Goal: Task Accomplishment & Management: Use online tool/utility

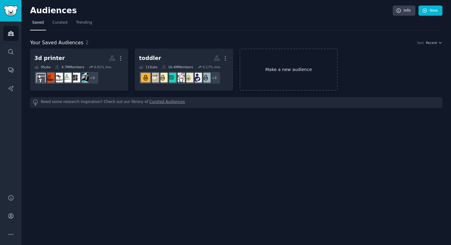
click at [259, 62] on link "Make a new audience" at bounding box center [289, 70] width 98 height 42
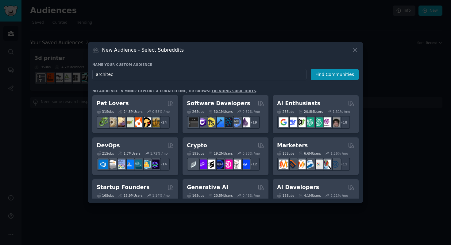
type input "architect"
click button "Find Communities" at bounding box center [335, 74] width 48 height 11
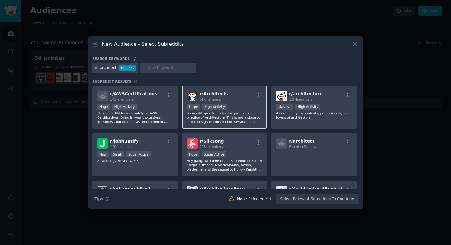
click at [253, 104] on div "Large High Activity" at bounding box center [225, 107] width 76 height 8
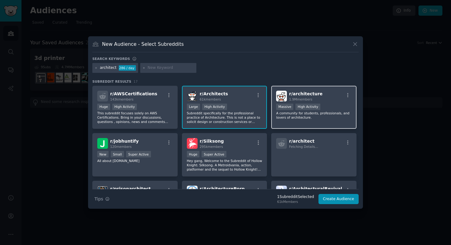
click at [309, 100] on span "1.9M members" at bounding box center [300, 99] width 23 height 4
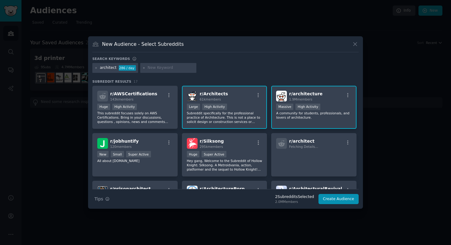
scroll to position [36, 0]
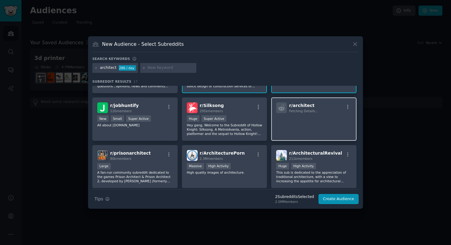
click at [325, 122] on p at bounding box center [314, 121] width 76 height 13
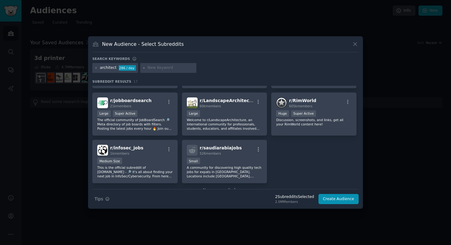
scroll to position [185, 0]
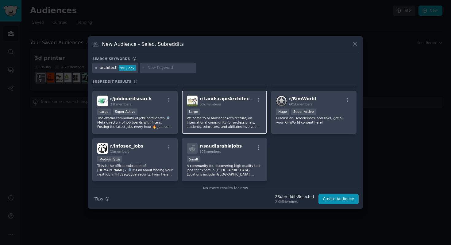
click at [213, 125] on p "Welcome to r/LandscapeArchitecture, an international community for professional…" at bounding box center [225, 122] width 76 height 13
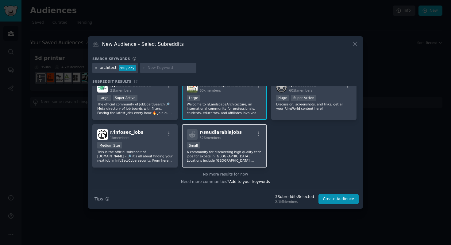
scroll to position [197, 0]
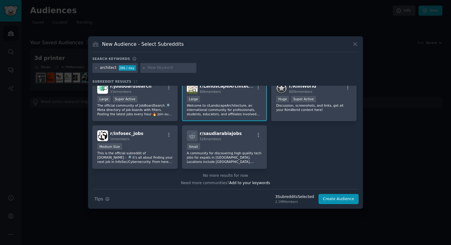
click at [170, 69] on input "text" at bounding box center [171, 68] width 47 height 6
type input "interior"
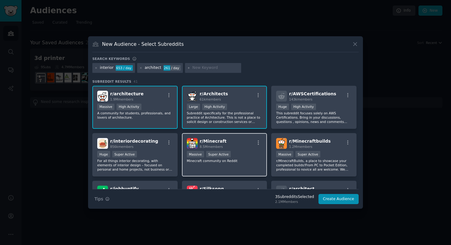
scroll to position [20, 0]
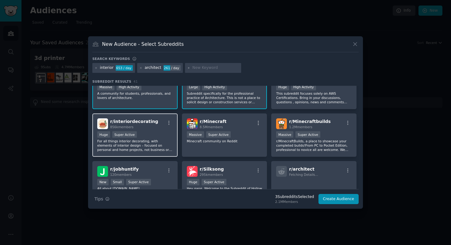
click at [150, 139] on p "For all things interior decorating, with elements of interior design – focused …" at bounding box center [135, 145] width 76 height 13
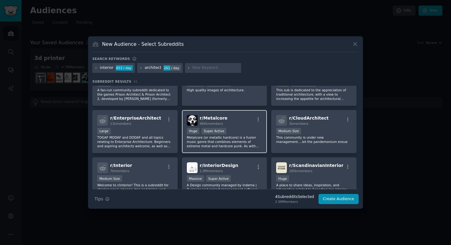
scroll to position [166, 0]
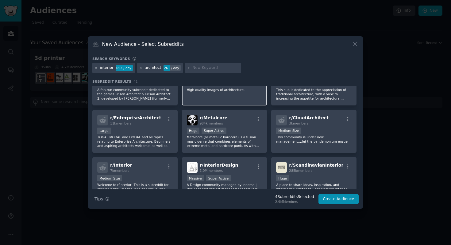
click at [247, 102] on div "r/ ArchitecturePorn 2.3M members >= 80th percentile for submissions / day Massi…" at bounding box center [224, 83] width 85 height 43
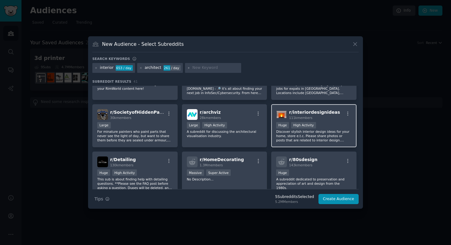
scroll to position [457, 0]
click at [293, 129] on p "Discover stylish interior design ideas for your home, store e.t.c. Please share…" at bounding box center [314, 135] width 76 height 13
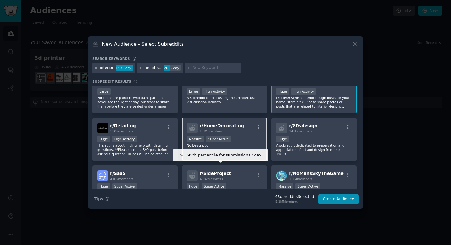
scroll to position [505, 0]
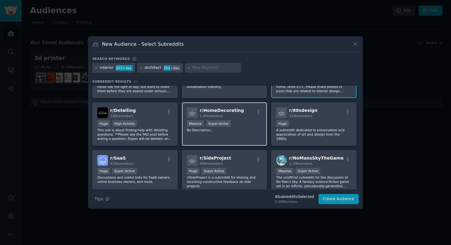
click at [231, 132] on div "r/ HomeDecorating 1.3M members >= 95th percentile for submissions / day Massive…" at bounding box center [224, 123] width 85 height 43
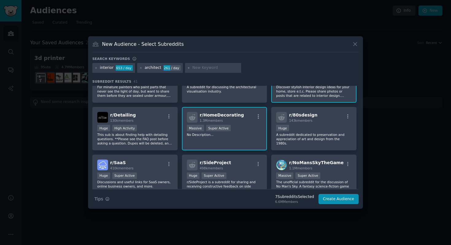
scroll to position [499, 0]
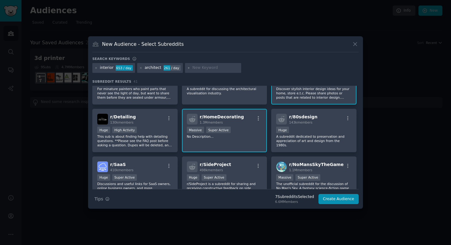
click at [243, 143] on div "r/ HomeDecorating 1.3M members >= 95th percentile for submissions / day Massive…" at bounding box center [224, 130] width 85 height 43
click at [334, 201] on button "Create Audience" at bounding box center [339, 199] width 41 height 10
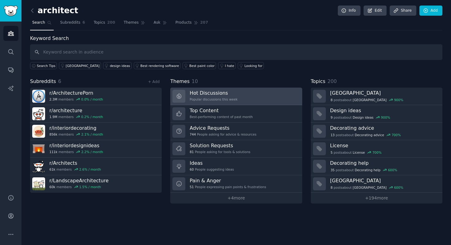
click at [226, 96] on h3 "Hot Discussions" at bounding box center [214, 93] width 48 height 6
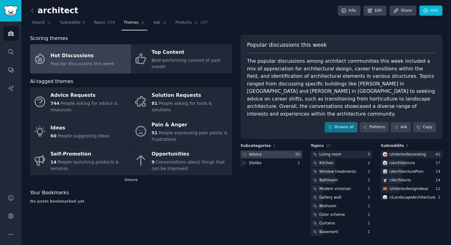
click at [256, 152] on div "Advice" at bounding box center [255, 155] width 13 height 6
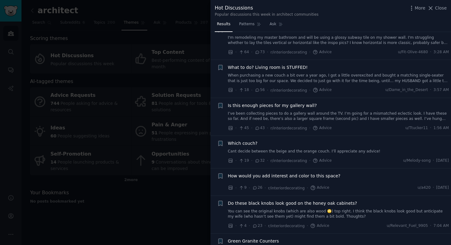
scroll to position [123, 0]
click at [178, 197] on div at bounding box center [225, 122] width 451 height 245
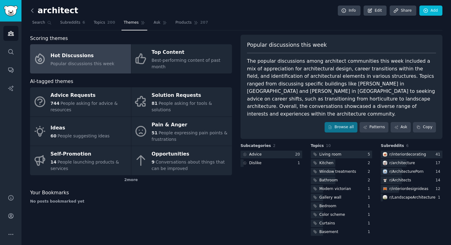
click at [34, 12] on icon at bounding box center [32, 10] width 6 height 6
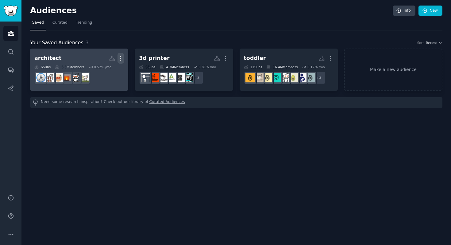
click at [121, 58] on icon "button" at bounding box center [121, 58] width 1 height 4
click at [101, 62] on p "View" at bounding box center [102, 60] width 10 height 6
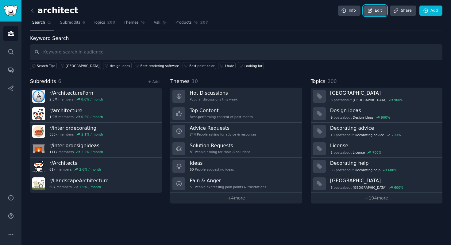
click at [370, 14] on link "Edit" at bounding box center [375, 11] width 23 height 10
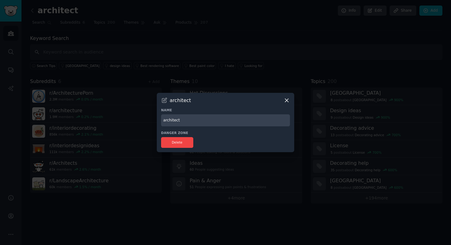
click at [283, 101] on div "architect" at bounding box center [225, 100] width 129 height 6
click at [288, 102] on icon at bounding box center [287, 100] width 6 height 6
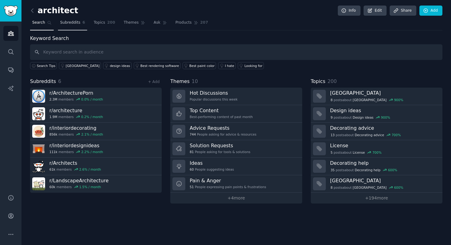
click at [76, 28] on link "Subreddits 6" at bounding box center [72, 24] width 29 height 13
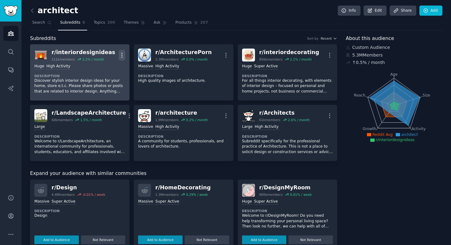
click at [123, 56] on icon "button" at bounding box center [122, 55] width 6 height 6
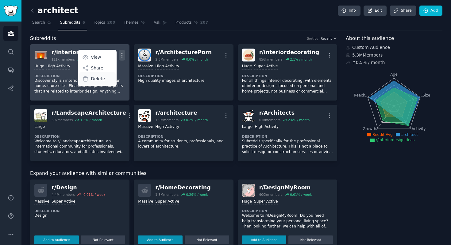
click at [109, 81] on div "Delete" at bounding box center [97, 78] width 37 height 13
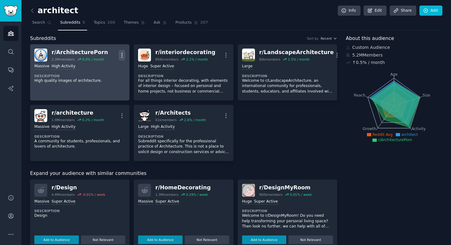
click at [123, 58] on icon "button" at bounding box center [122, 55] width 6 height 6
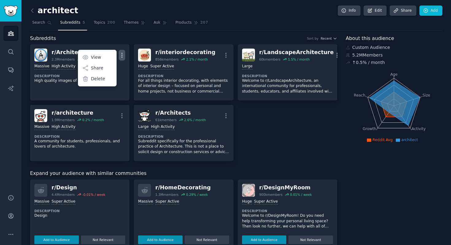
click at [243, 38] on div "Subreddits Sort by Recent" at bounding box center [183, 39] width 307 height 8
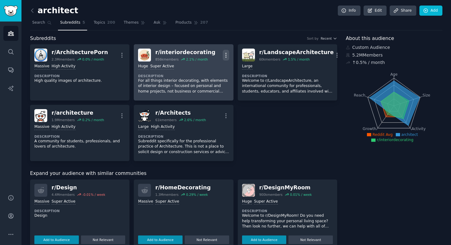
click at [226, 56] on icon "button" at bounding box center [226, 55] width 6 height 6
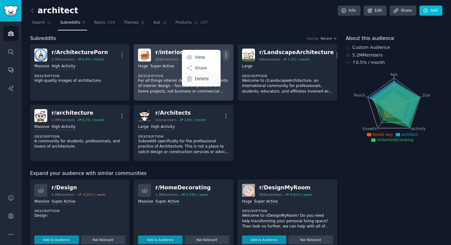
click at [203, 77] on p "Delete" at bounding box center [202, 79] width 14 height 6
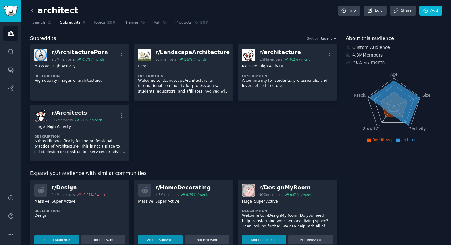
click at [33, 12] on icon at bounding box center [32, 10] width 6 height 6
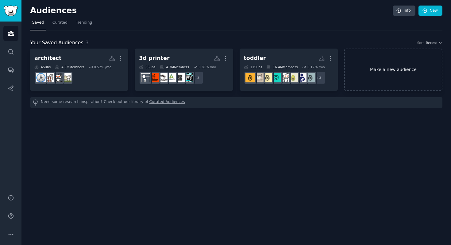
click at [355, 63] on link "Make a new audience" at bounding box center [393, 70] width 98 height 42
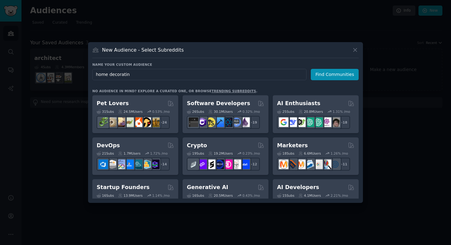
type input "home decorating"
click button "Find Communities" at bounding box center [335, 74] width 48 height 11
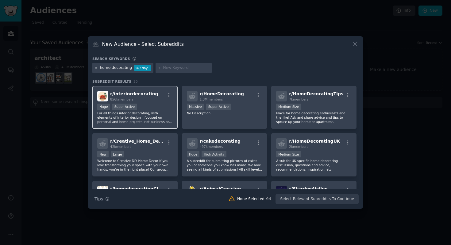
click at [166, 102] on div "r/ interiordecorating 856k members Huge Super Active For all things interior de…" at bounding box center [134, 107] width 85 height 43
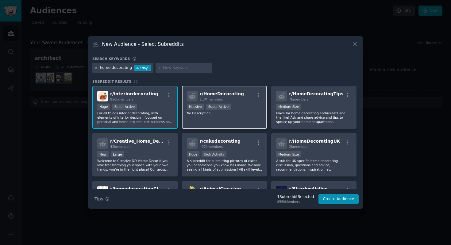
click at [234, 117] on div "r/ HomeDecorating 1.3M members Massive Super Active No Description..." at bounding box center [224, 107] width 85 height 43
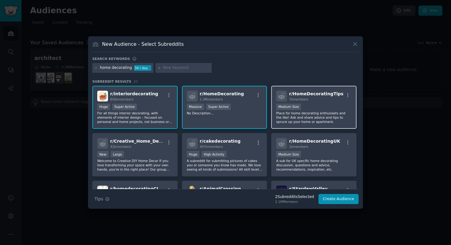
click at [319, 122] on p "Place for home decorating enthusiasts and the like! Ask and share advice and ti…" at bounding box center [314, 117] width 76 height 13
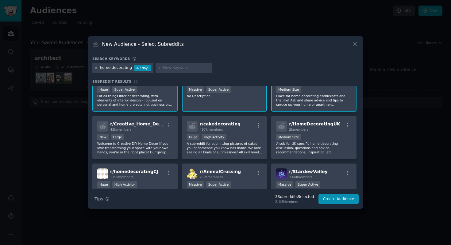
scroll to position [18, 0]
click at [147, 145] on p "Welcome to Creative DIY Home Decor If you love transforming your space with you…" at bounding box center [135, 147] width 76 height 13
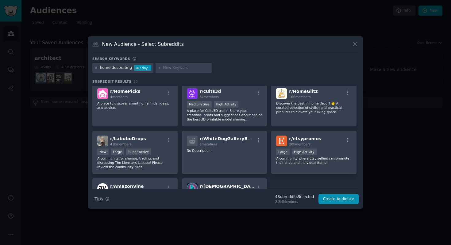
scroll to position [198, 0]
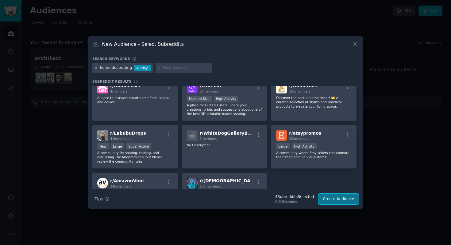
click at [338, 199] on button "Create Audience" at bounding box center [339, 199] width 41 height 10
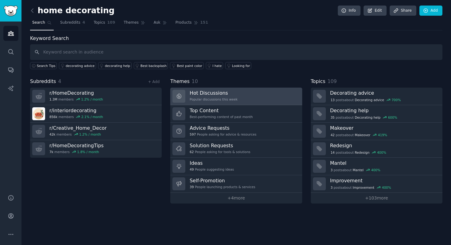
click at [202, 93] on h3 "Hot Discussions" at bounding box center [214, 93] width 48 height 6
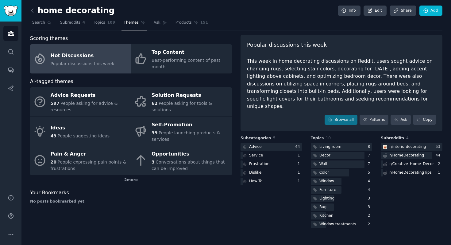
click at [285, 94] on div "This week in home decorating discussions on Reddit, users sought advice on chan…" at bounding box center [341, 83] width 189 height 53
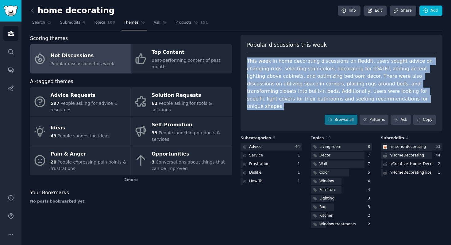
click at [285, 94] on div "This week in home decorating discussions on Reddit, users sought advice on chan…" at bounding box center [341, 83] width 189 height 53
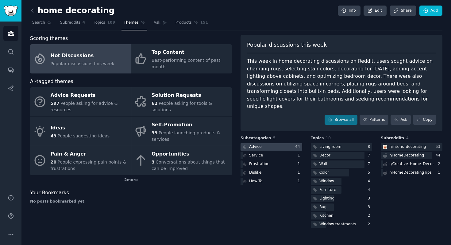
click at [263, 143] on div at bounding box center [272, 147] width 62 height 8
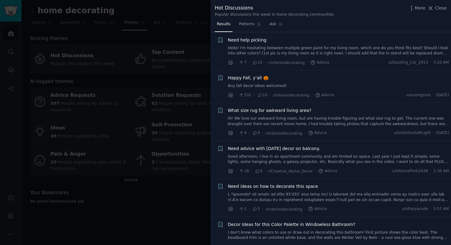
scroll to position [579, 0]
click at [280, 109] on span "What size rug for awkward living area?" at bounding box center [270, 109] width 84 height 6
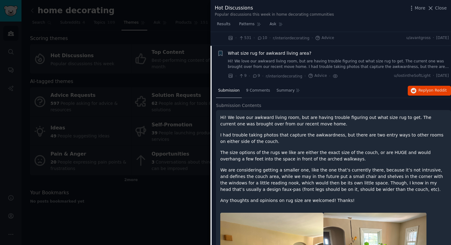
scroll to position [624, 0]
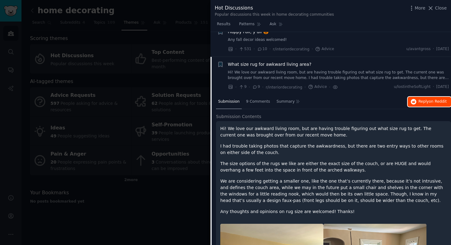
click at [425, 101] on span "Reply on Reddit" at bounding box center [433, 102] width 28 height 6
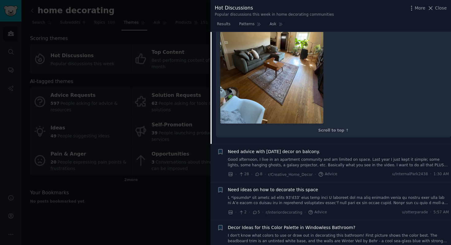
scroll to position [1146, 0]
click at [293, 159] on link "Good afternoon, I live in an apartment community and am limited on space. Last …" at bounding box center [338, 162] width 221 height 11
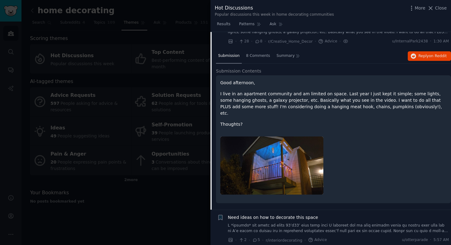
scroll to position [827, 0]
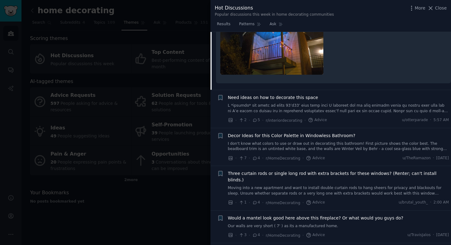
click at [320, 103] on link at bounding box center [338, 108] width 221 height 11
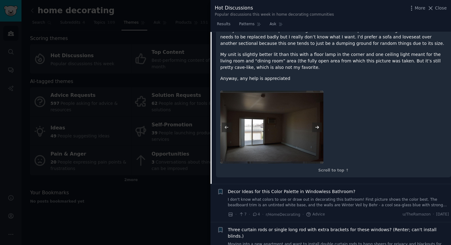
scroll to position [838, 0]
click at [316, 127] on img at bounding box center [271, 127] width 103 height 73
click at [317, 132] on img at bounding box center [271, 127] width 103 height 73
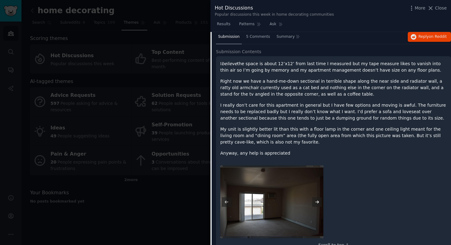
scroll to position [765, 0]
click at [260, 69] on p "I believe the space is about 12’x12’ from last time I measured but my tape meas…" at bounding box center [333, 66] width 227 height 13
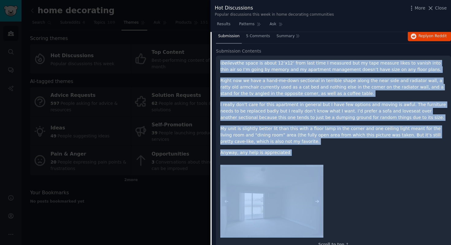
drag, startPoint x: 260, startPoint y: 69, endPoint x: 268, endPoint y: 145, distance: 76.3
click at [269, 147] on div "I believe the space is about 12’x12’ from last time I measured but my tape meas…" at bounding box center [333, 108] width 227 height 96
click at [418, 39] on button "Reply on Reddit" at bounding box center [429, 36] width 43 height 10
click at [431, 9] on icon at bounding box center [431, 8] width 6 height 6
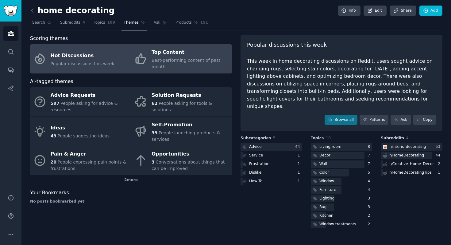
click at [166, 72] on link "Top Content Best-performing content of past month" at bounding box center [181, 58] width 101 height 29
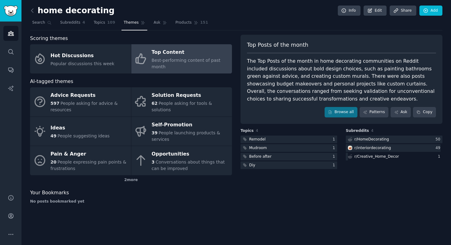
click at [295, 61] on div "The Top Posts of the month in home decorating communities on Reddit included di…" at bounding box center [341, 79] width 189 height 45
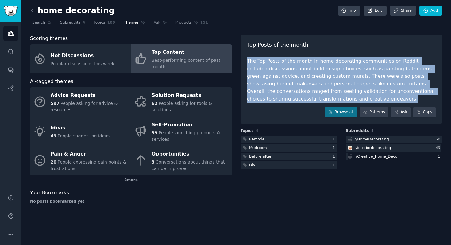
click at [295, 61] on div "The Top Posts of the month in home decorating communities on Reddit included di…" at bounding box center [341, 79] width 189 height 45
click at [308, 70] on div "The Top Posts of the month in home decorating communities on Reddit included di…" at bounding box center [341, 79] width 189 height 45
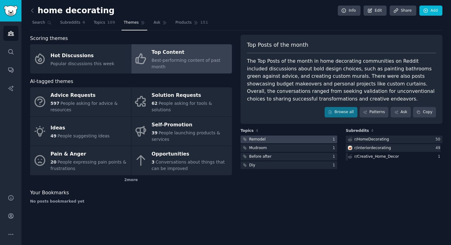
click at [296, 140] on div at bounding box center [289, 139] width 97 height 8
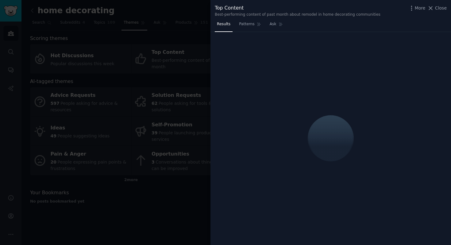
click at [438, 13] on div "Top Content Best-performing content of past month about remodel in home decorat…" at bounding box center [331, 10] width 232 height 13
click at [438, 9] on span "Close" at bounding box center [441, 8] width 12 height 6
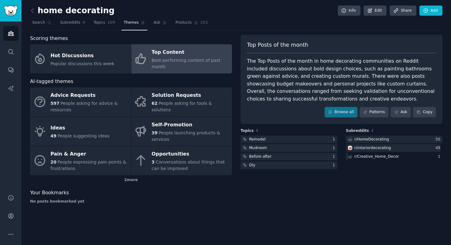
click at [348, 63] on div "The Top Posts of the month in home decorating communities on Reddit included di…" at bounding box center [341, 79] width 189 height 45
click at [339, 102] on div "The Top Posts of the month in home decorating communities on Reddit included di…" at bounding box center [341, 79] width 189 height 45
click at [336, 112] on link "Browse all" at bounding box center [341, 112] width 33 height 10
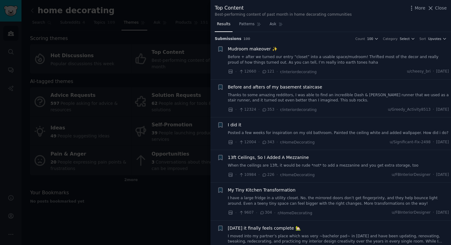
click at [268, 49] on span "Mudroom makeover ✨" at bounding box center [253, 49] width 50 height 6
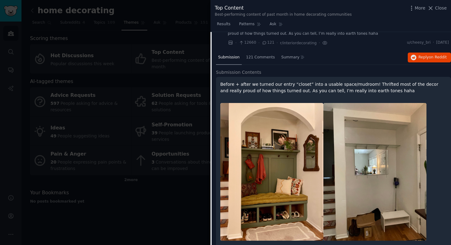
scroll to position [15, 0]
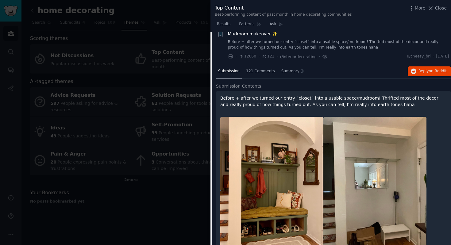
click at [263, 102] on p "Before + after we turned our entry “closet” into a usable space/mudroom! Thrift…" at bounding box center [333, 101] width 227 height 13
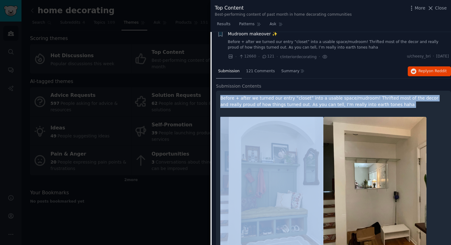
click at [263, 102] on p "Before + after we turned our entry “closet” into a usable space/mudroom! Thrift…" at bounding box center [333, 101] width 227 height 13
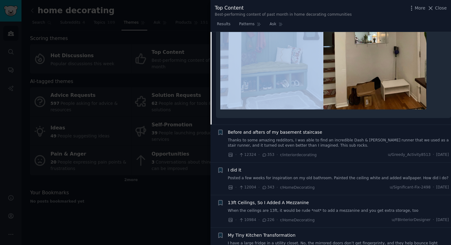
scroll to position [160, 0]
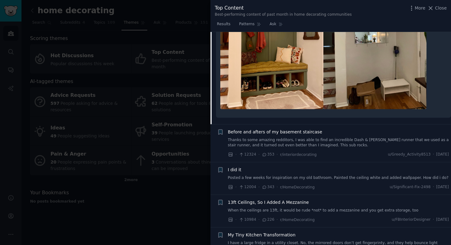
click at [254, 136] on div "Before and afters of my basement staircase Thanks to some amazing redditors, I …" at bounding box center [338, 138] width 221 height 19
click at [231, 169] on span "I did it" at bounding box center [235, 169] width 14 height 6
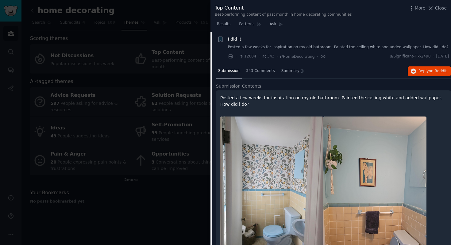
scroll to position [85, 0]
click at [282, 100] on p "Posted a few weeks for inspiration on my old bathroom. Painted the ceiling whit…" at bounding box center [333, 101] width 227 height 13
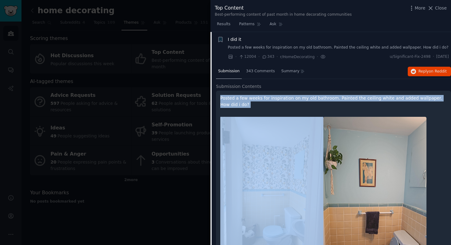
click at [282, 100] on p "Posted a few weeks for inspiration on my old bathroom. Painted the ceiling whit…" at bounding box center [333, 101] width 227 height 13
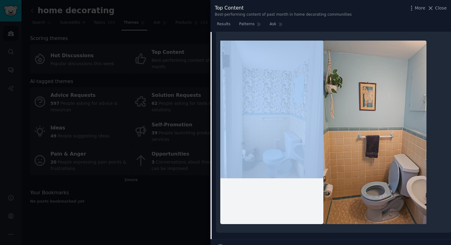
scroll to position [262, 0]
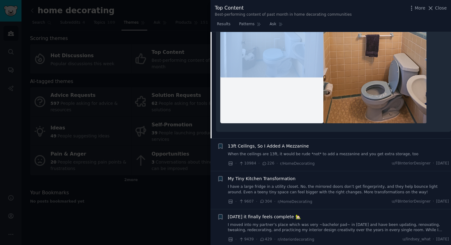
click at [284, 148] on span "13ft Ceilings, So I Added A Mezzanine" at bounding box center [268, 146] width 81 height 6
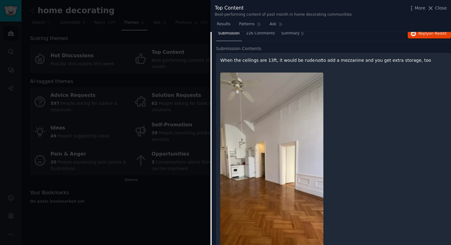
scroll to position [146, 0]
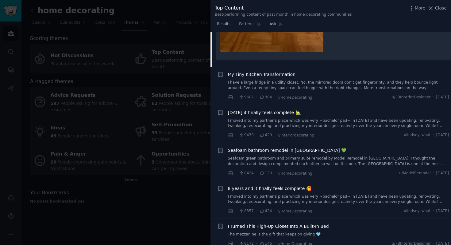
click at [292, 76] on span "My Tiny Kitchen Transformation" at bounding box center [262, 74] width 68 height 6
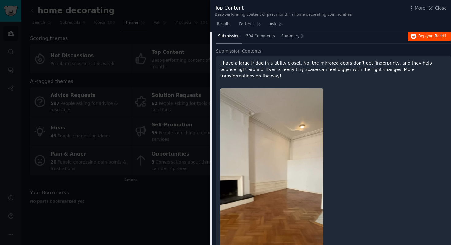
scroll to position [168, 0]
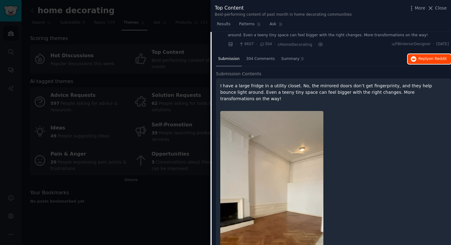
click at [434, 56] on span "Reply on Reddit" at bounding box center [433, 59] width 28 height 6
click at [450, 8] on div "Top Content Best-performing content of past month in home decorating communitie…" at bounding box center [331, 9] width 241 height 19
click at [446, 8] on span "Close" at bounding box center [441, 8] width 12 height 6
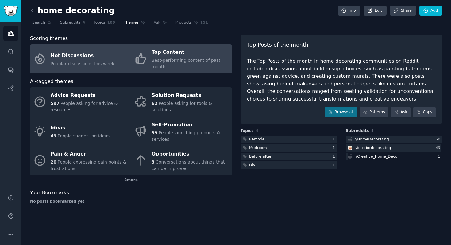
click at [87, 65] on span "Popular discussions this week" at bounding box center [83, 63] width 64 height 5
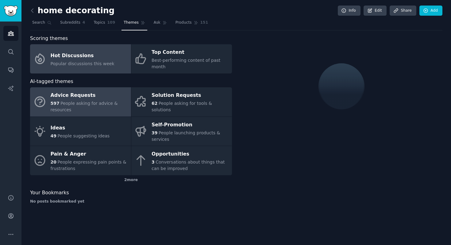
click at [87, 97] on div "Advice Requests" at bounding box center [89, 96] width 77 height 10
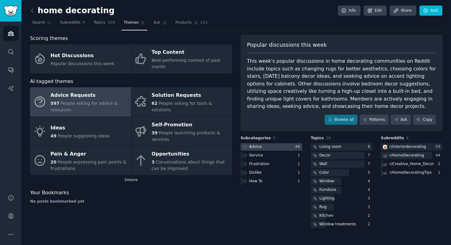
click at [283, 144] on div at bounding box center [272, 147] width 62 height 8
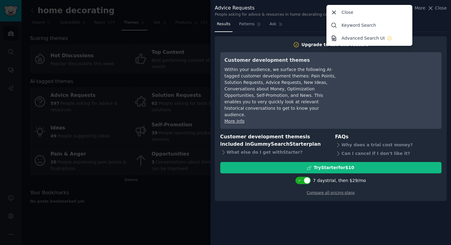
click at [435, 11] on div "More Close Keyword Search Advanced Search UI Close" at bounding box center [428, 8] width 38 height 8
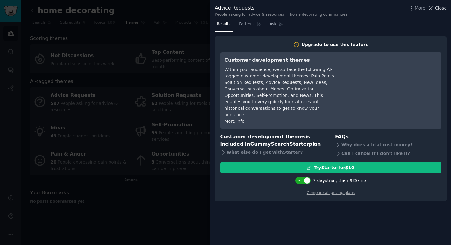
click at [435, 8] on button "Close" at bounding box center [437, 8] width 19 height 6
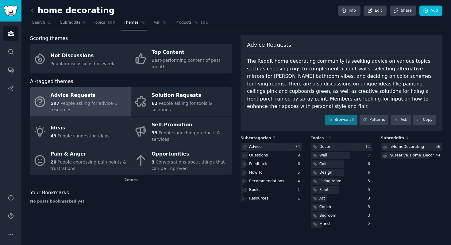
click at [263, 94] on div "The Reddit home decorating community is seeking advice on various topics such a…" at bounding box center [341, 83] width 189 height 53
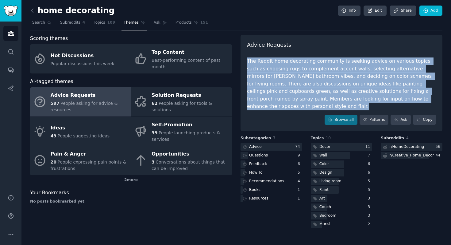
click at [263, 94] on div "The Reddit home decorating community is seeking advice on various topics such a…" at bounding box center [341, 83] width 189 height 53
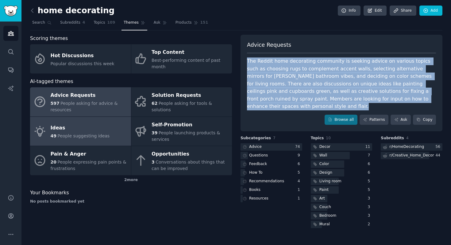
click at [85, 143] on link "Ideas 49 People suggesting ideas" at bounding box center [80, 131] width 101 height 29
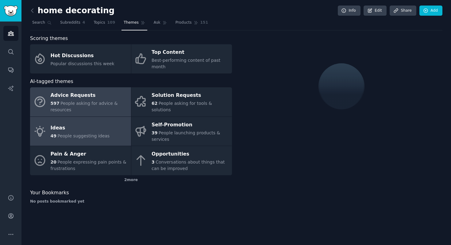
click at [118, 99] on div "Advice Requests" at bounding box center [89, 96] width 77 height 10
